Goal: Information Seeking & Learning: Learn about a topic

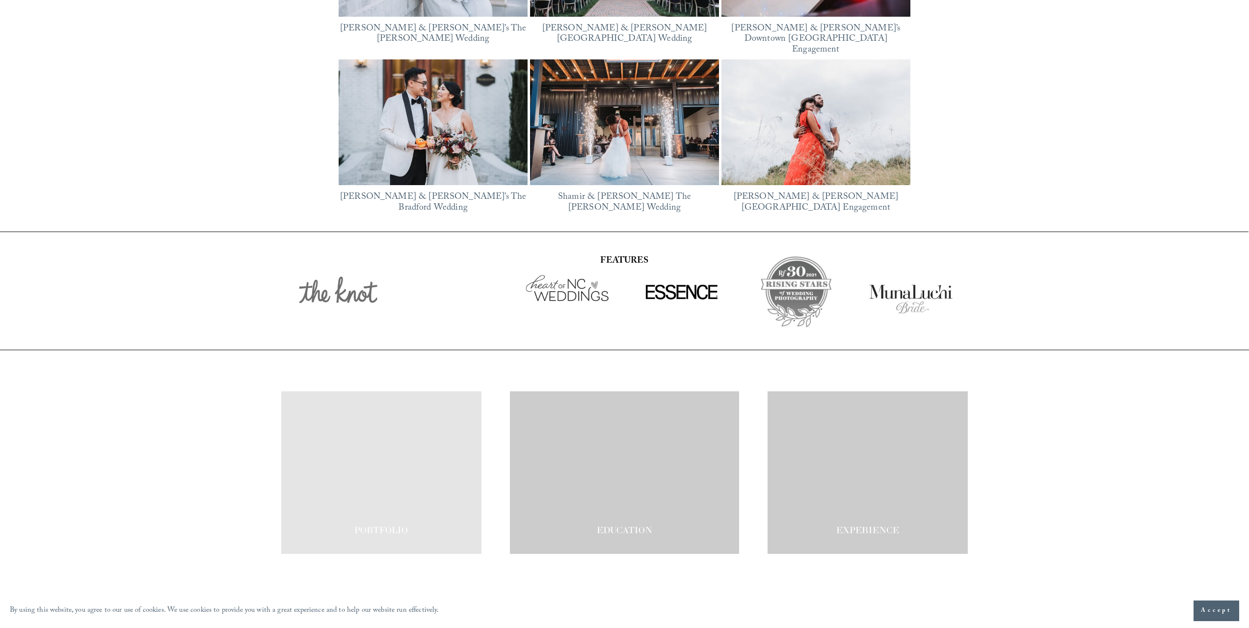
scroll to position [1715, 0]
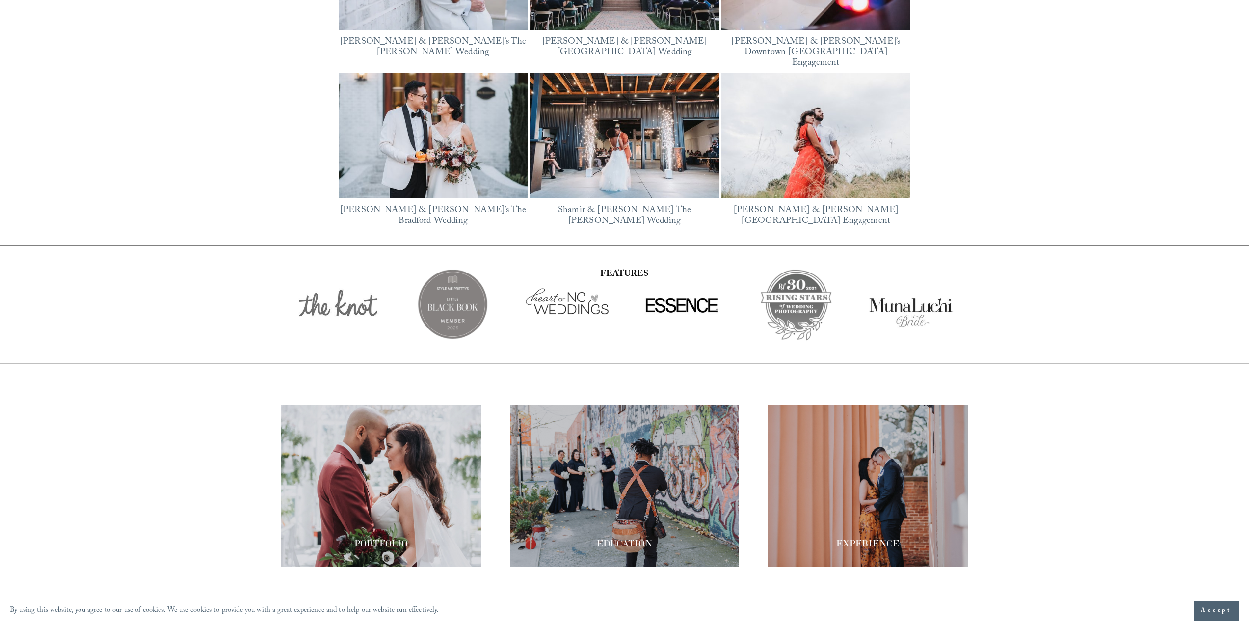
click at [942, 451] on div at bounding box center [868, 485] width 200 height 162
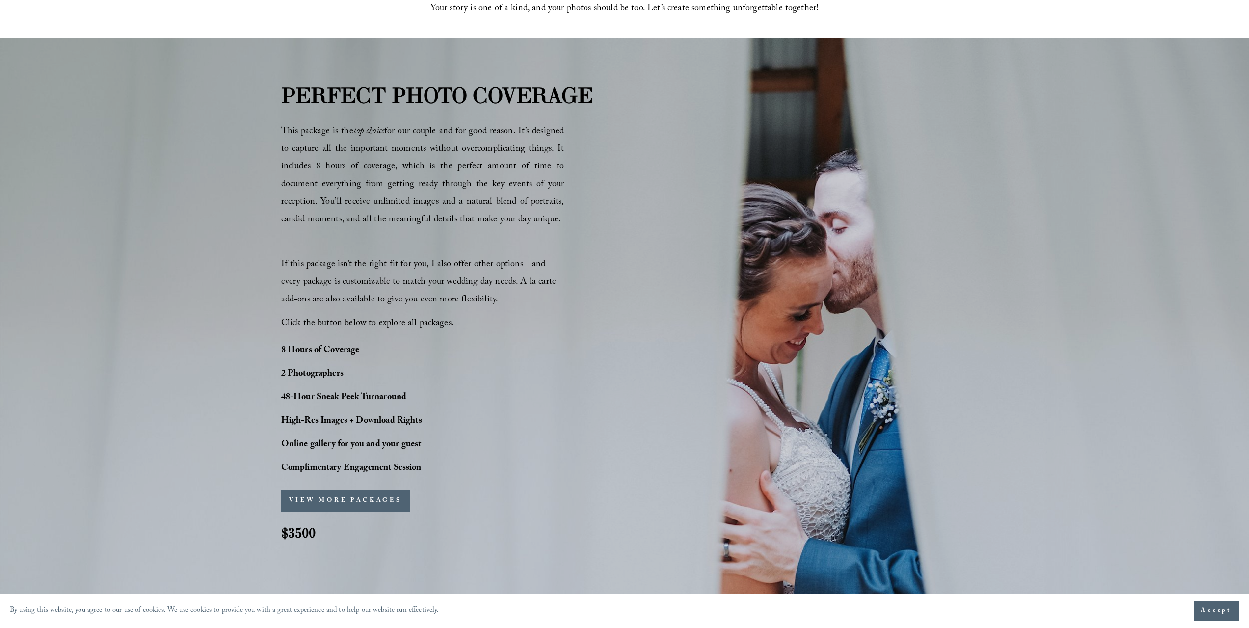
scroll to position [638, 0]
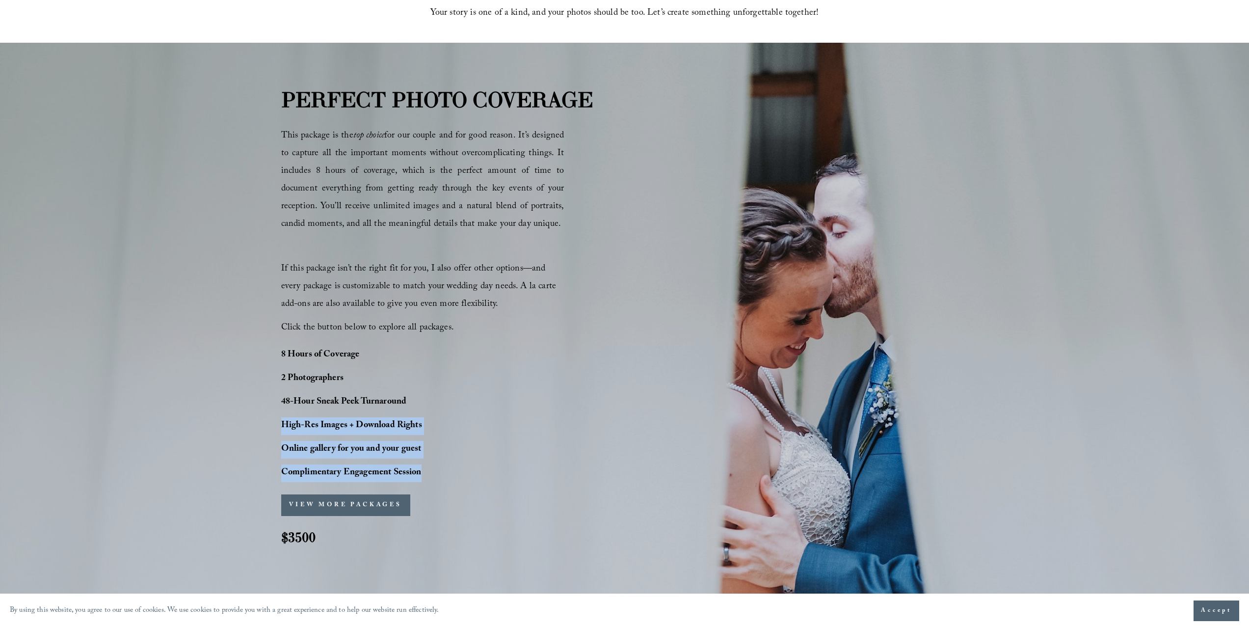
drag, startPoint x: 292, startPoint y: 426, endPoint x: 447, endPoint y: 466, distance: 160.9
click at [447, 466] on div "8 Hours of Coverage 2 Photographers 48-Hour Sneak Peek Turnaround High-Res Imag…" at bounding box center [379, 414] width 196 height 135
click at [445, 427] on p "High-Res Images + Download Rights" at bounding box center [379, 426] width 196 height 18
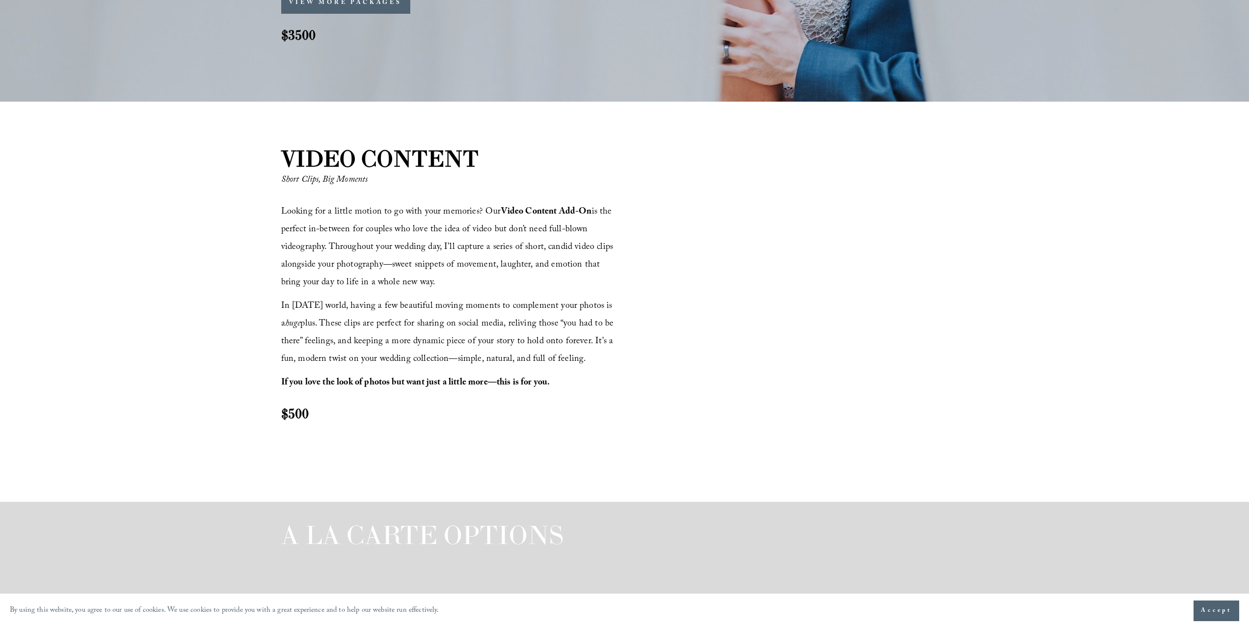
scroll to position [1178, 0]
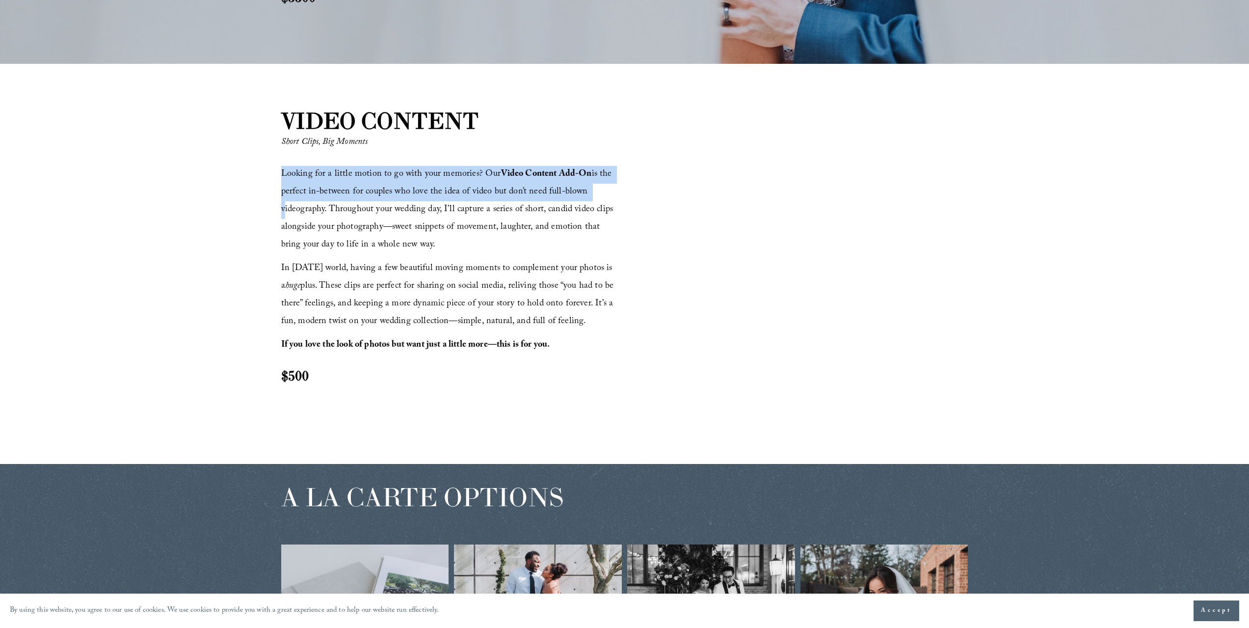
drag, startPoint x: 304, startPoint y: 175, endPoint x: 615, endPoint y: 200, distance: 311.2
click at [615, 200] on p "Looking for a little motion to go with your memories? Our Video Content Add-On …" at bounding box center [451, 210] width 341 height 88
click at [614, 200] on p "Looking for a little motion to go with your memories? Our Video Content Add-On …" at bounding box center [451, 210] width 341 height 88
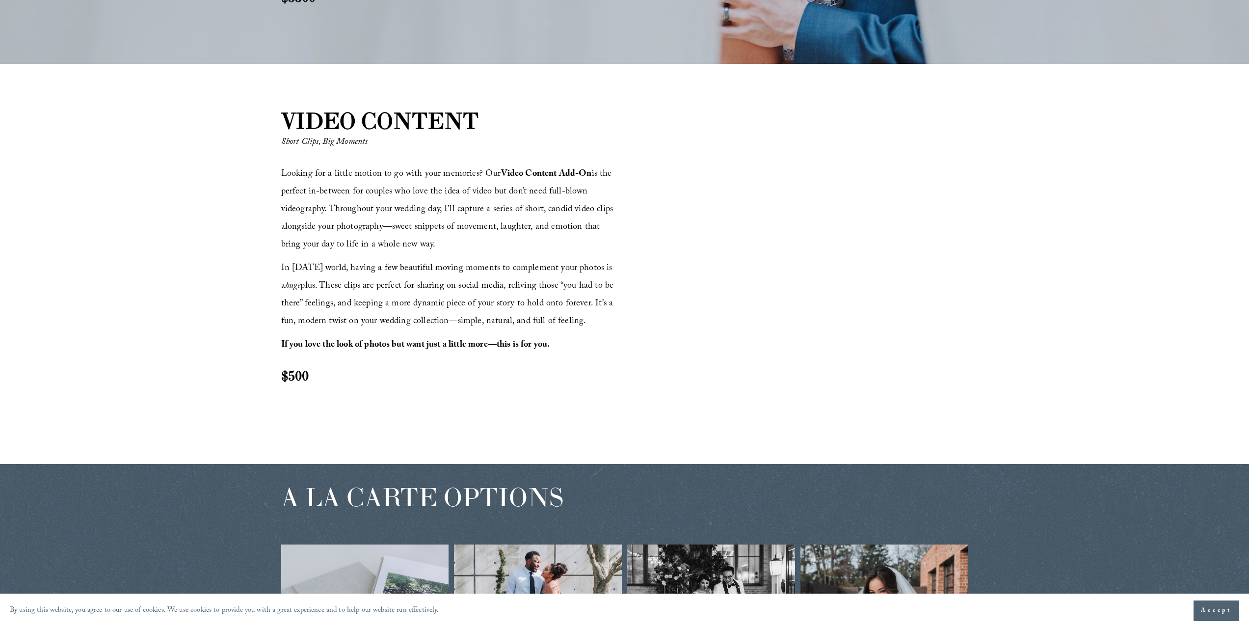
click at [823, 223] on div at bounding box center [797, 263] width 341 height 192
click at [759, 237] on div at bounding box center [797, 263] width 341 height 192
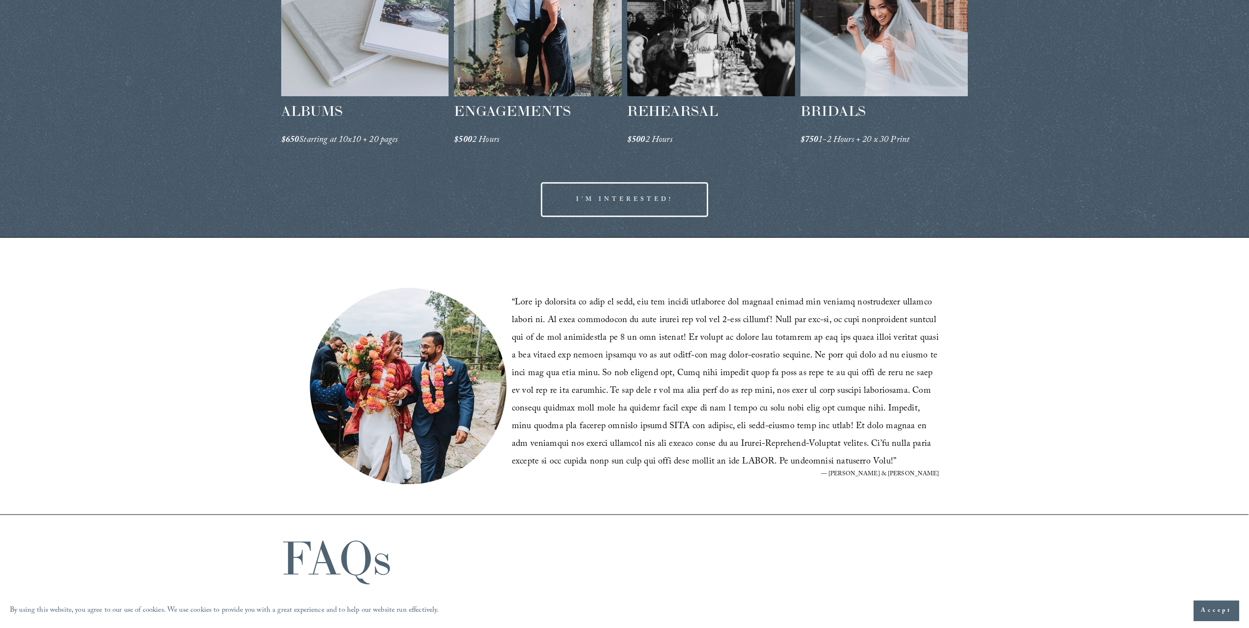
scroll to position [1816, 0]
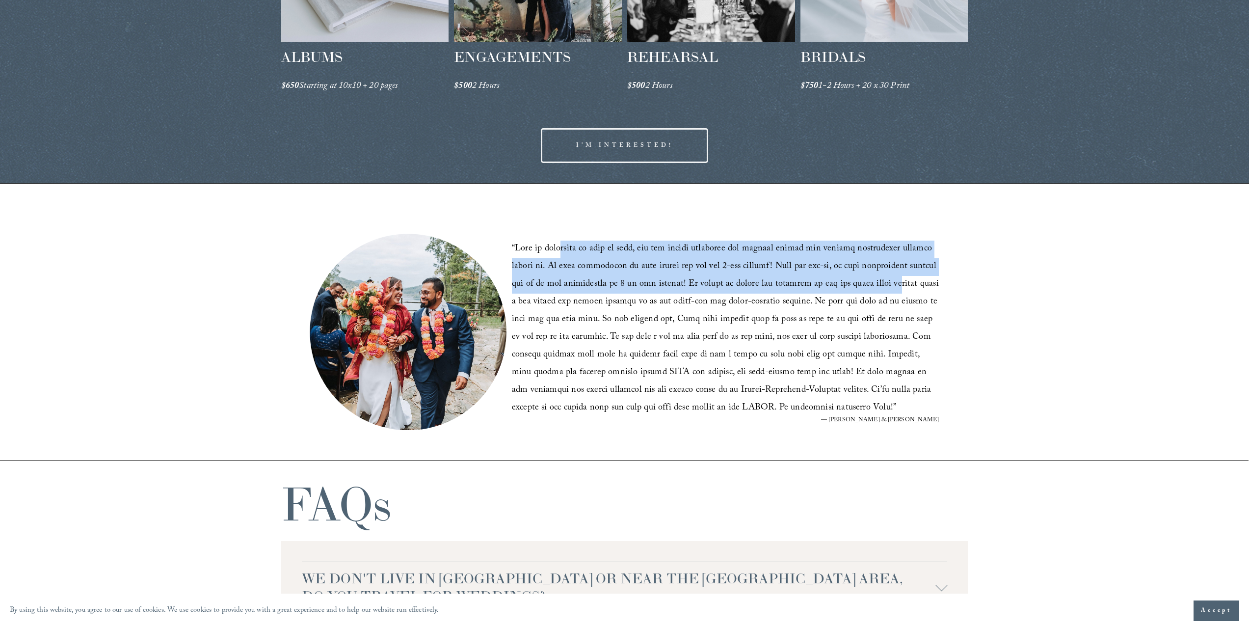
drag, startPoint x: 575, startPoint y: 251, endPoint x: 873, endPoint y: 281, distance: 300.0
click at [873, 281] on blockquote "“ ”" at bounding box center [726, 329] width 428 height 177
click at [875, 283] on blockquote "“ ”" at bounding box center [726, 329] width 428 height 177
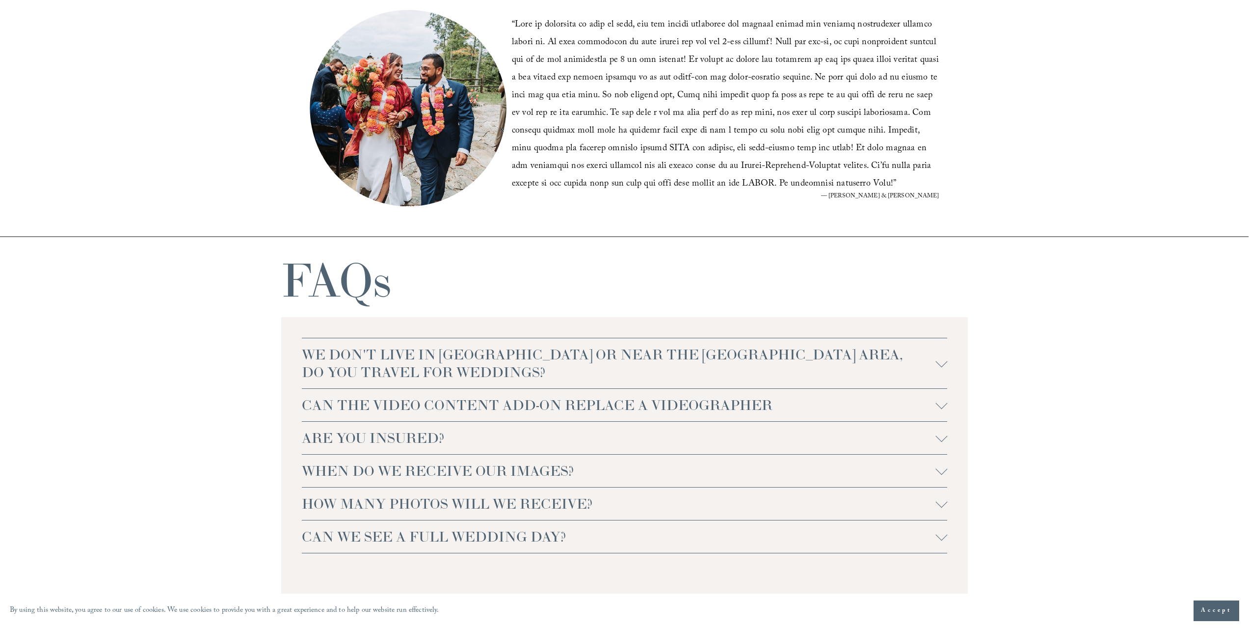
scroll to position [2062, 0]
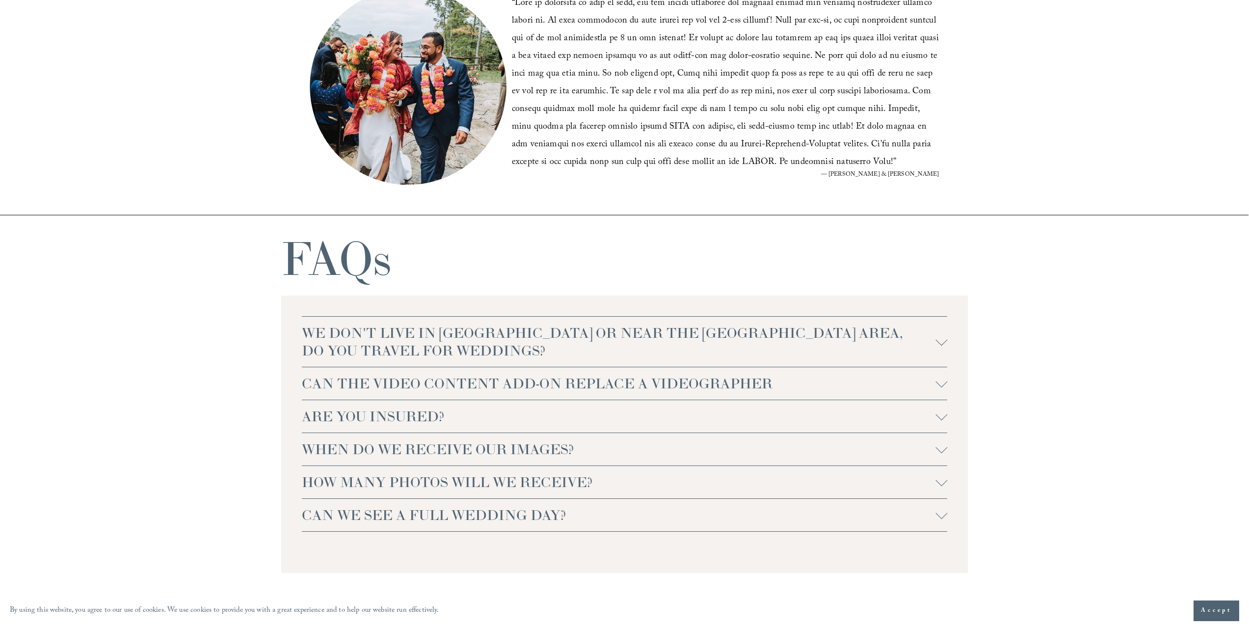
click at [810, 348] on span "WE DON'T LIVE IN NC OR NEAR THE RALEIGH AREA, DO YOU TRAVEL FOR WEDDINGS?" at bounding box center [619, 341] width 634 height 35
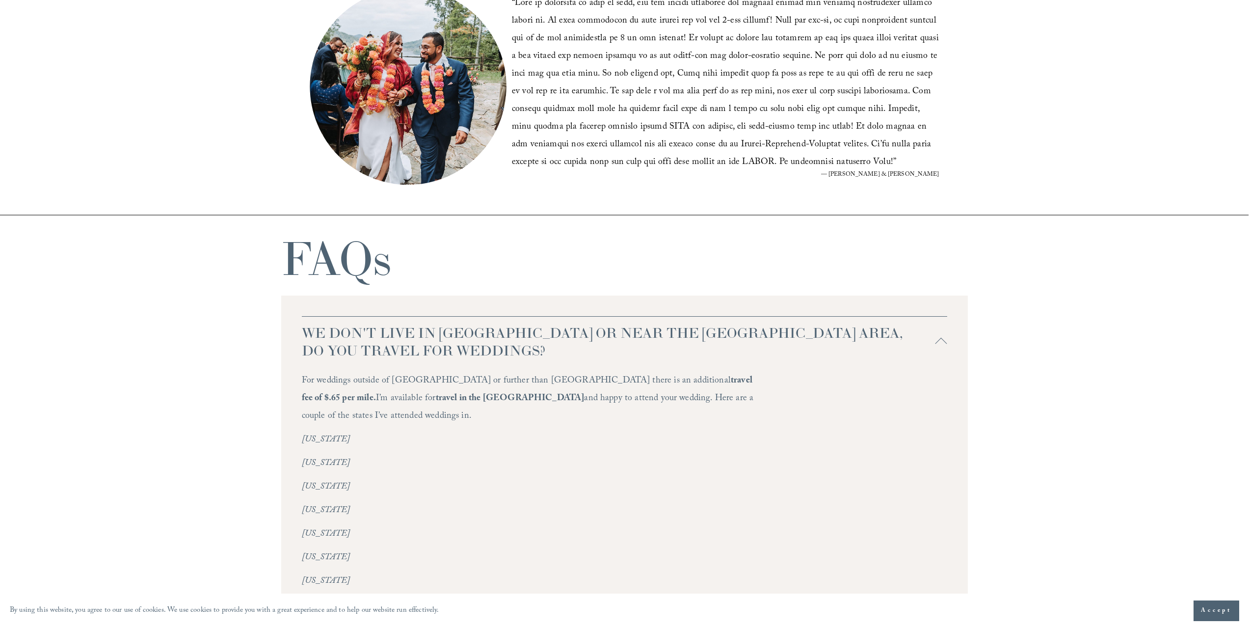
click at [810, 348] on span "WE DON'T LIVE IN NC OR NEAR THE RALEIGH AREA, DO YOU TRAVEL FOR WEDDINGS?" at bounding box center [619, 341] width 634 height 35
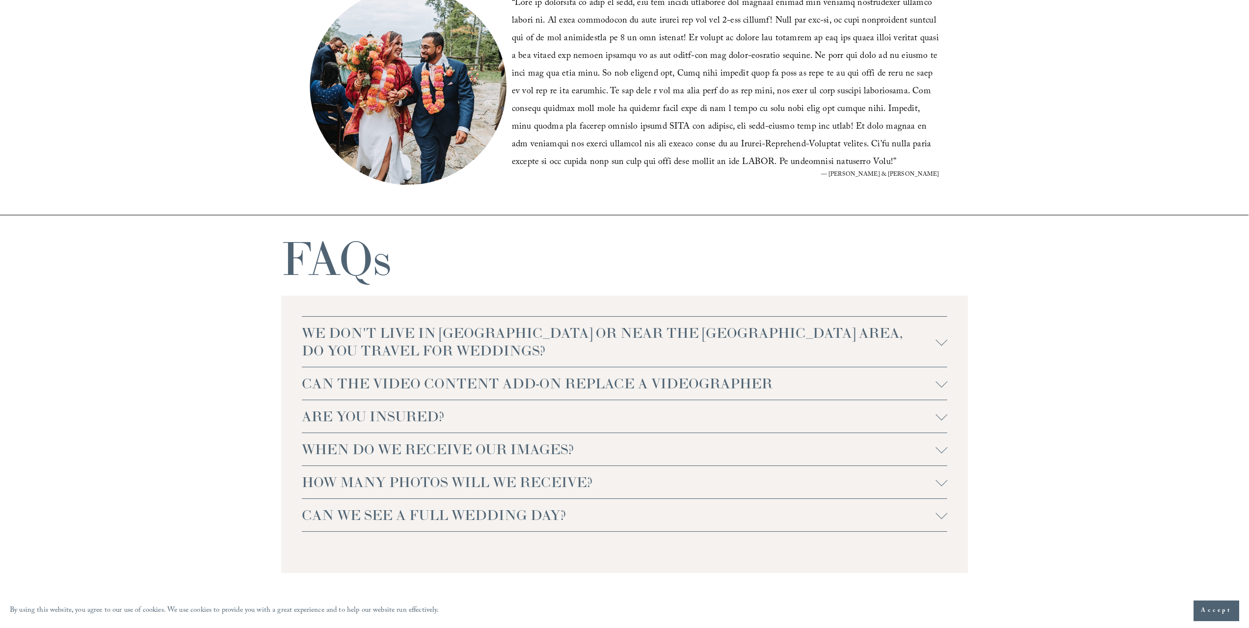
click at [808, 382] on span "CAN THE VIDEO CONTENT ADD-ON REPLACE A VIDEOGRAPHER" at bounding box center [619, 384] width 634 height 18
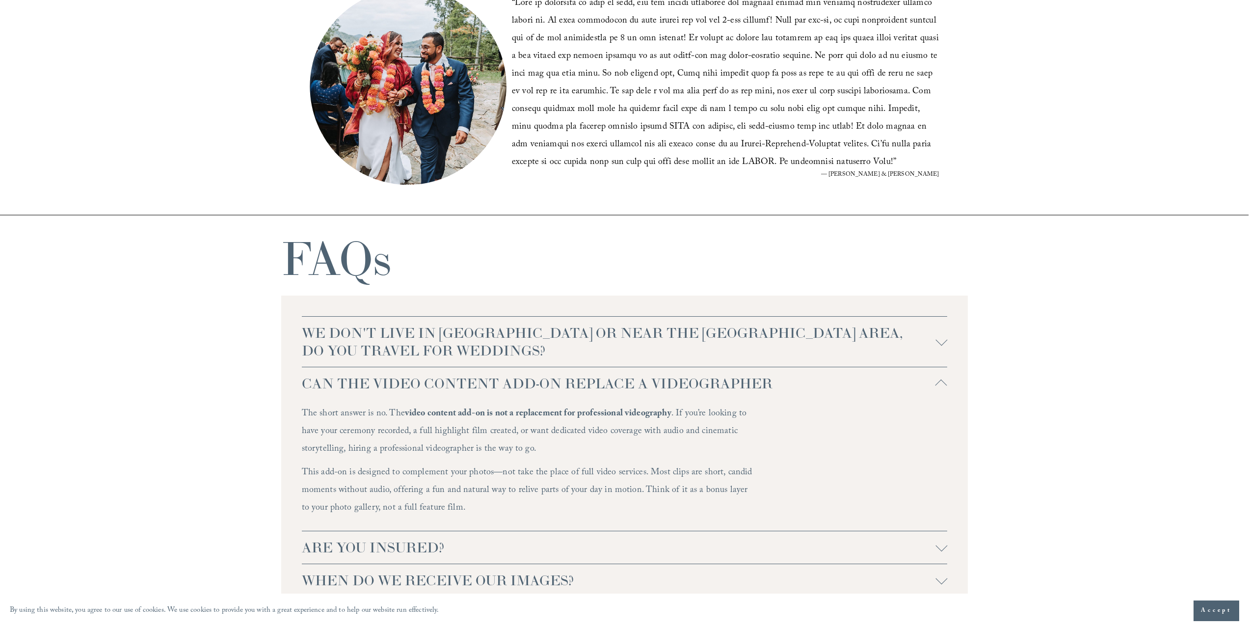
click at [778, 383] on span "CAN THE VIDEO CONTENT ADD-ON REPLACE A VIDEOGRAPHER" at bounding box center [619, 384] width 634 height 18
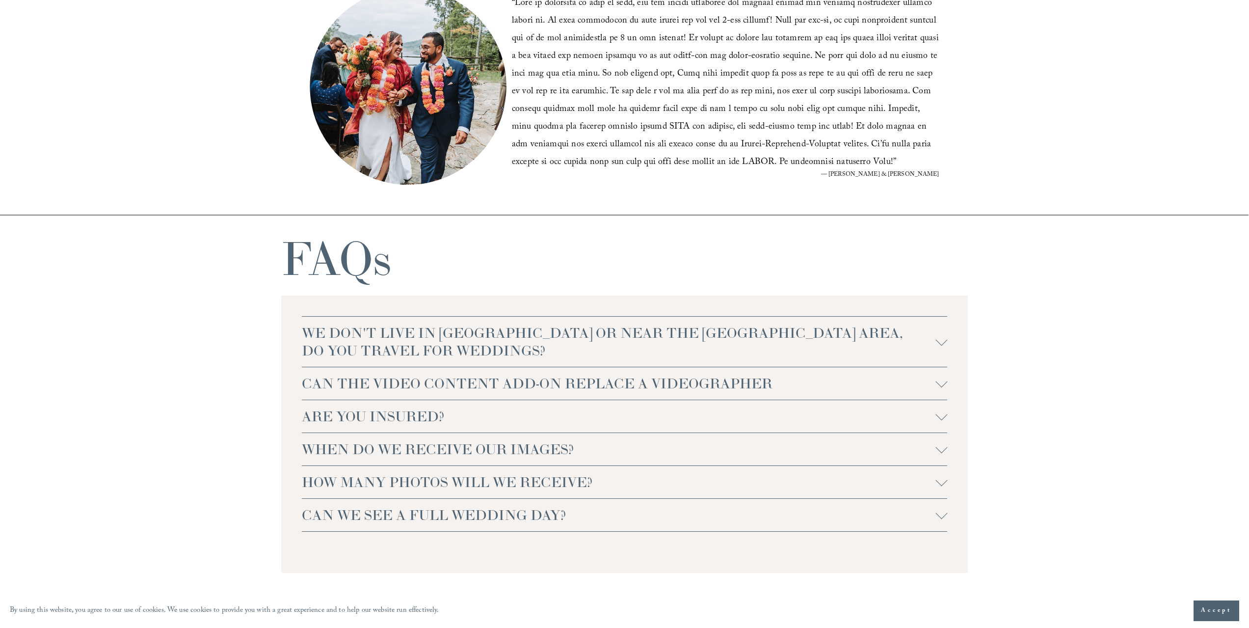
click at [535, 425] on span "ARE YOU INSURED?" at bounding box center [619, 416] width 634 height 18
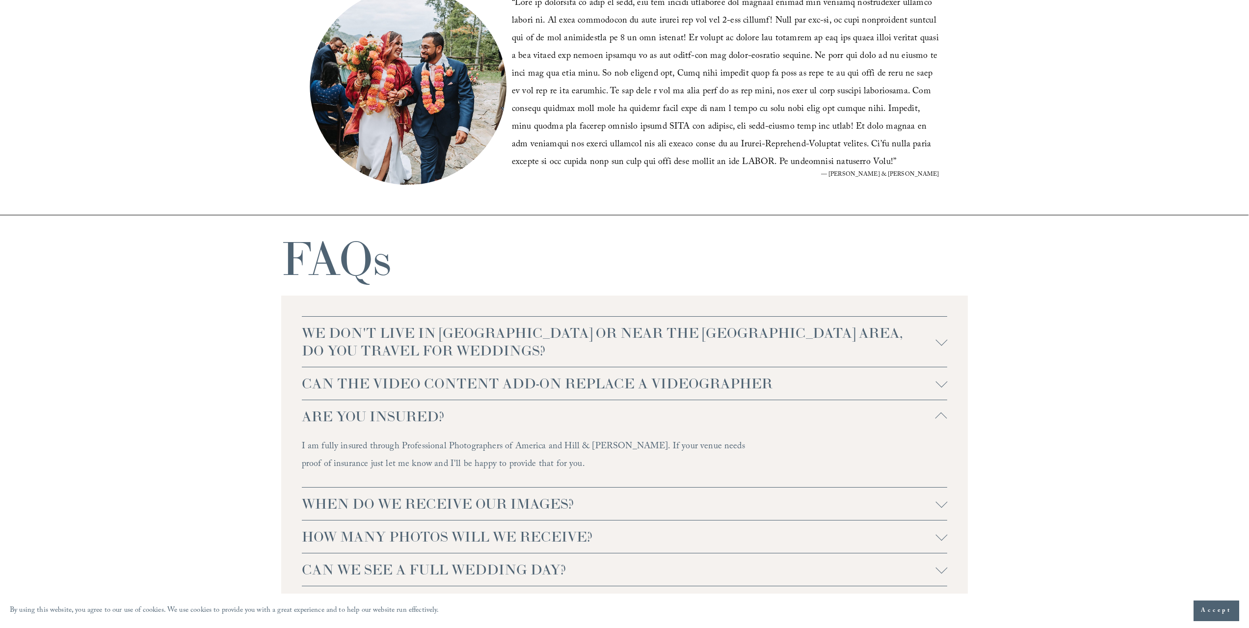
click at [535, 425] on span "ARE YOU INSURED?" at bounding box center [619, 416] width 634 height 18
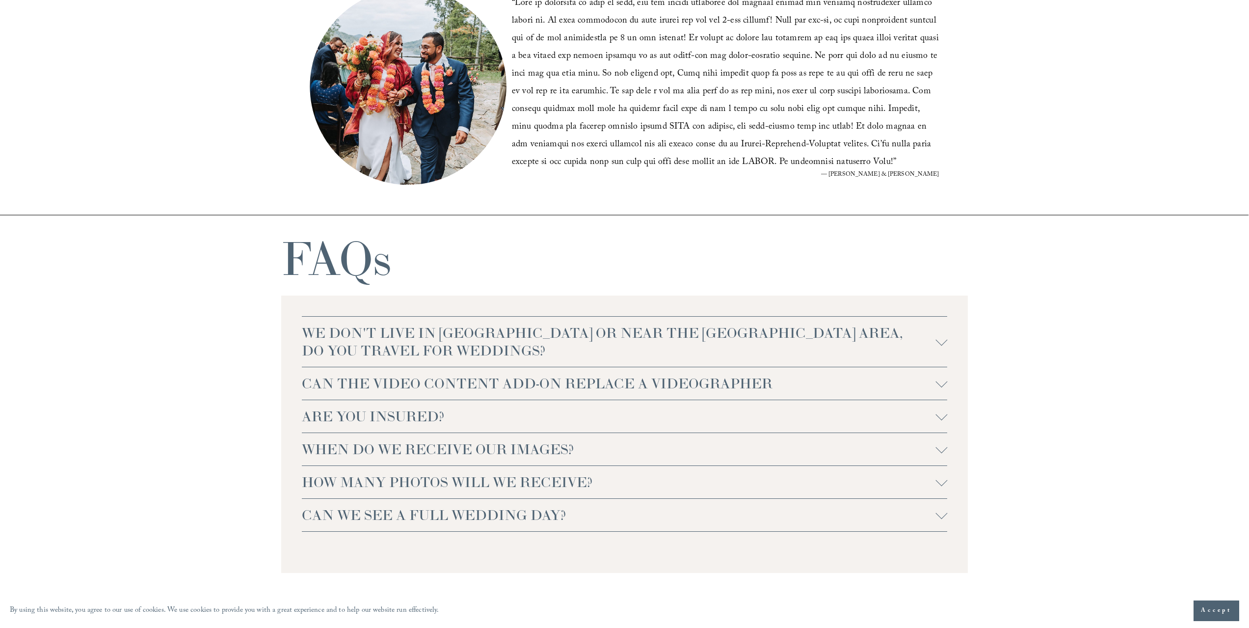
click at [596, 453] on span "WHEN DO WE RECEIVE OUR IMAGES?" at bounding box center [619, 449] width 634 height 18
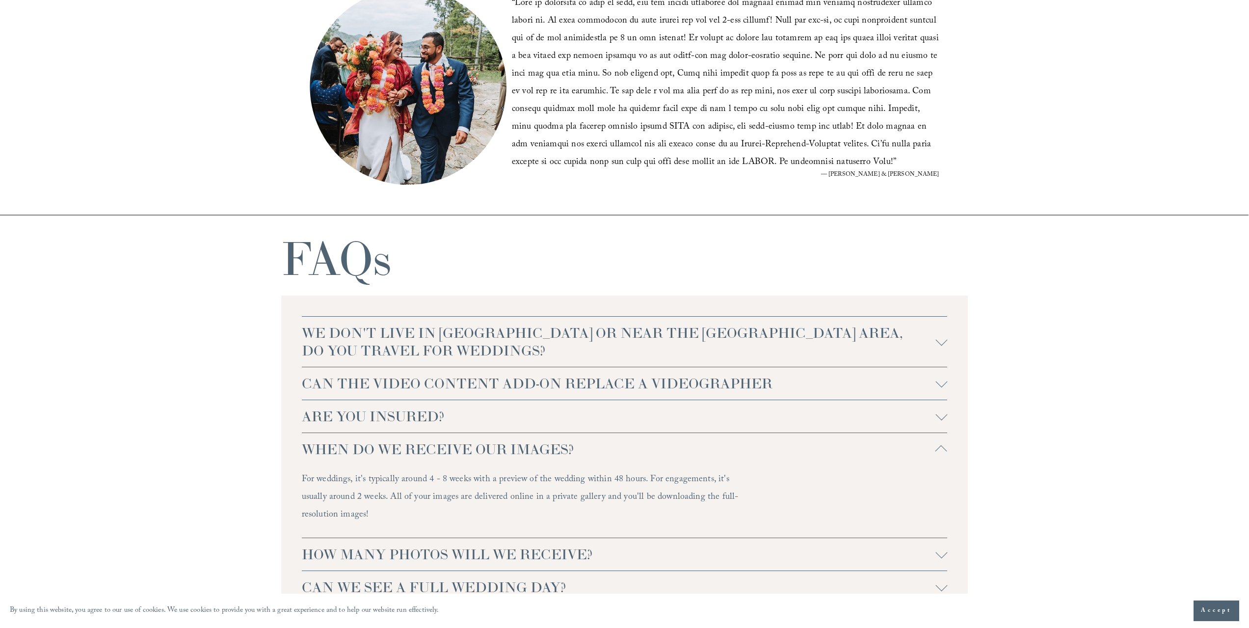
click at [596, 452] on span "WHEN DO WE RECEIVE OUR IMAGES?" at bounding box center [619, 449] width 634 height 18
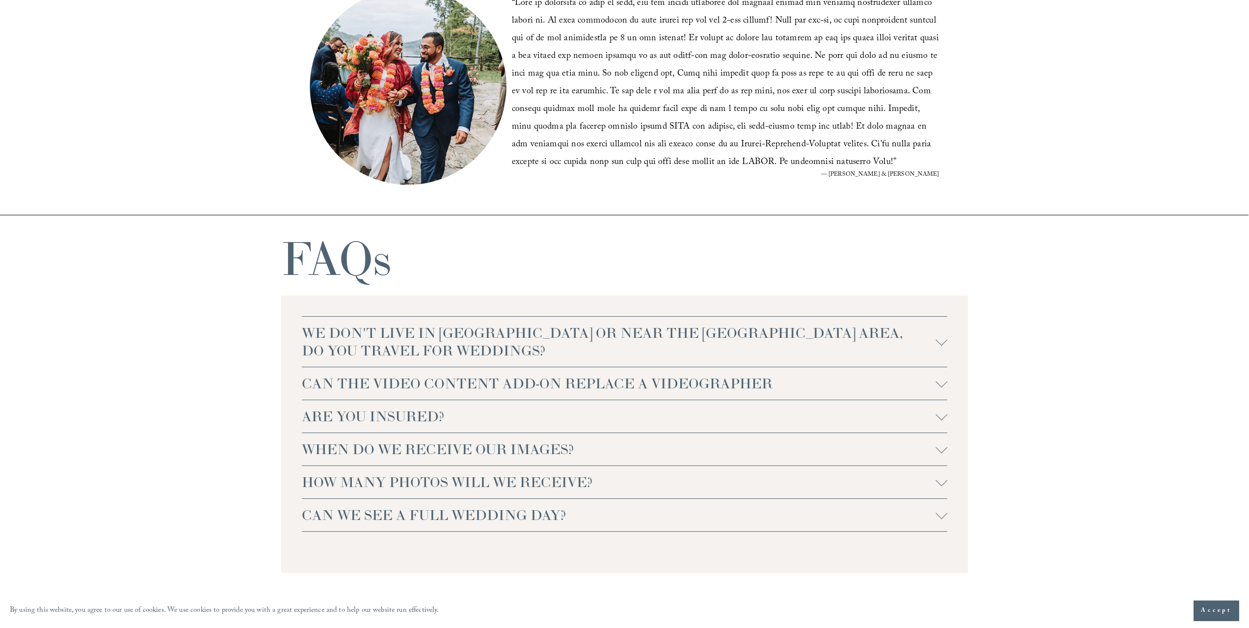
click at [603, 481] on span "HOW MANY PHOTOS WILL WE RECEIVE?" at bounding box center [619, 482] width 634 height 18
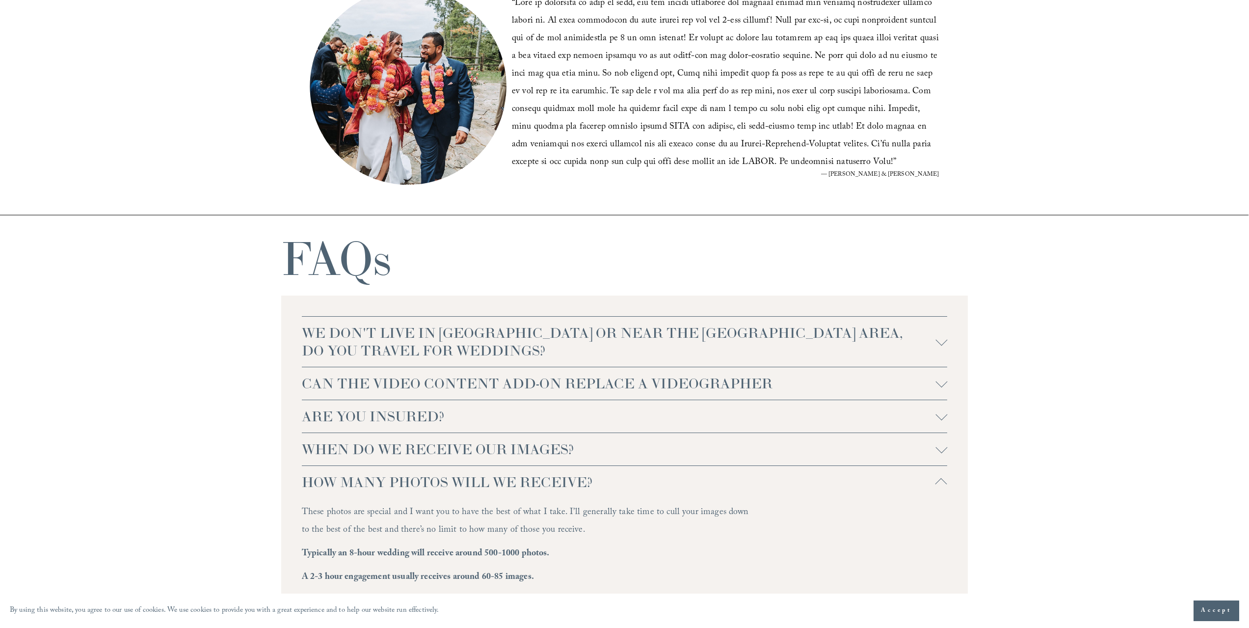
click at [603, 481] on span "HOW MANY PHOTOS WILL WE RECEIVE?" at bounding box center [619, 482] width 634 height 18
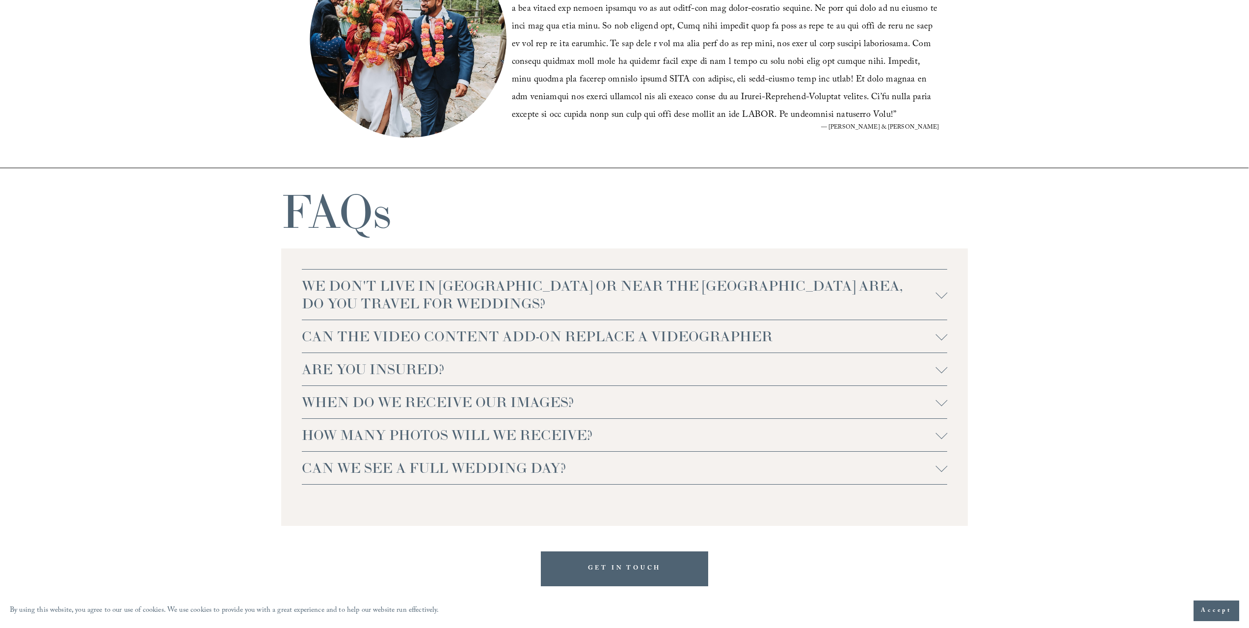
scroll to position [2111, 0]
click at [603, 481] on button "CAN WE SEE A FULL WEDDING DAY?" at bounding box center [625, 466] width 646 height 32
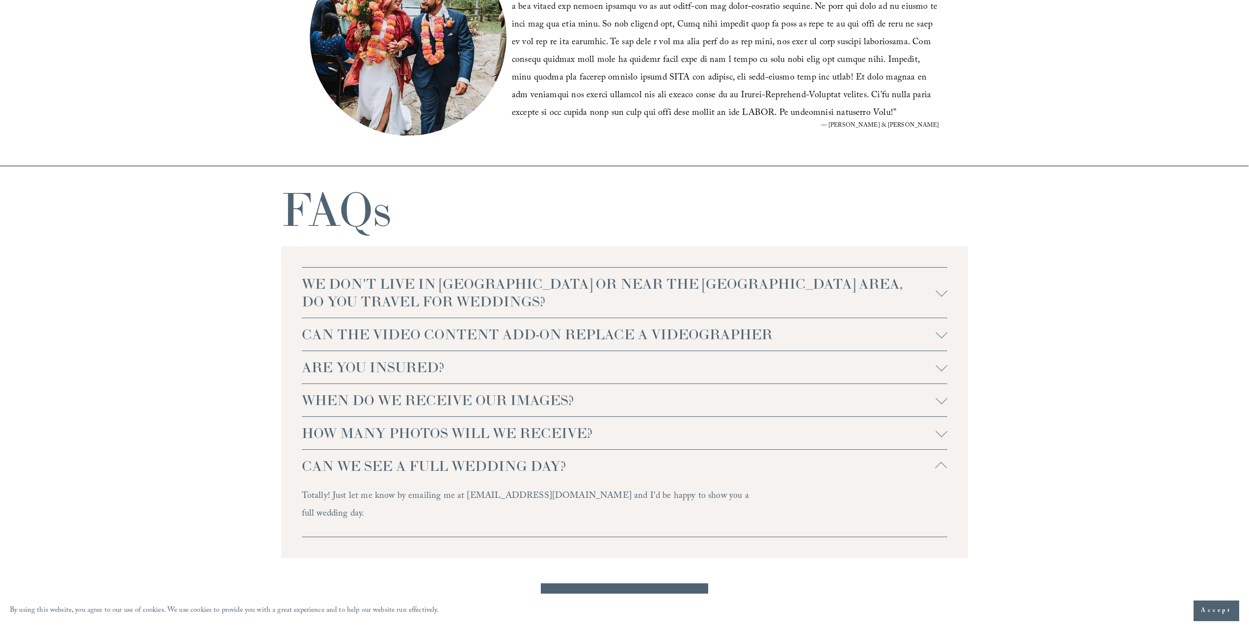
click at [603, 481] on button "CAN WE SEE A FULL WEDDING DAY?" at bounding box center [625, 466] width 646 height 32
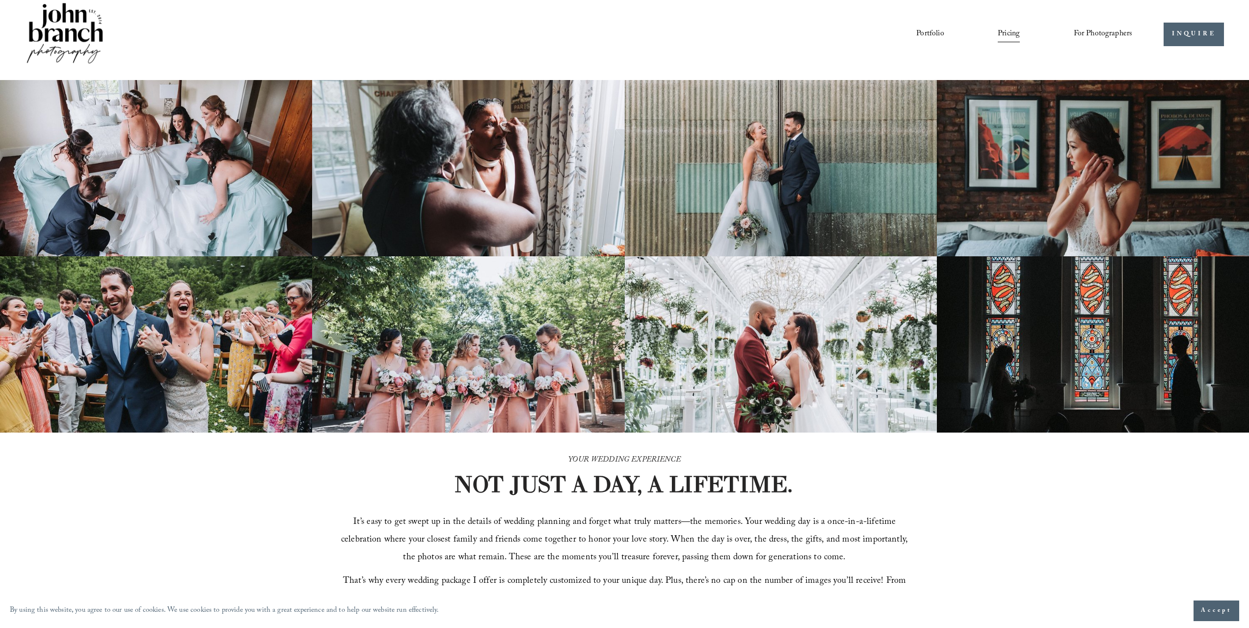
scroll to position [0, 0]
